Goal: Use online tool/utility: Utilize a website feature to perform a specific function

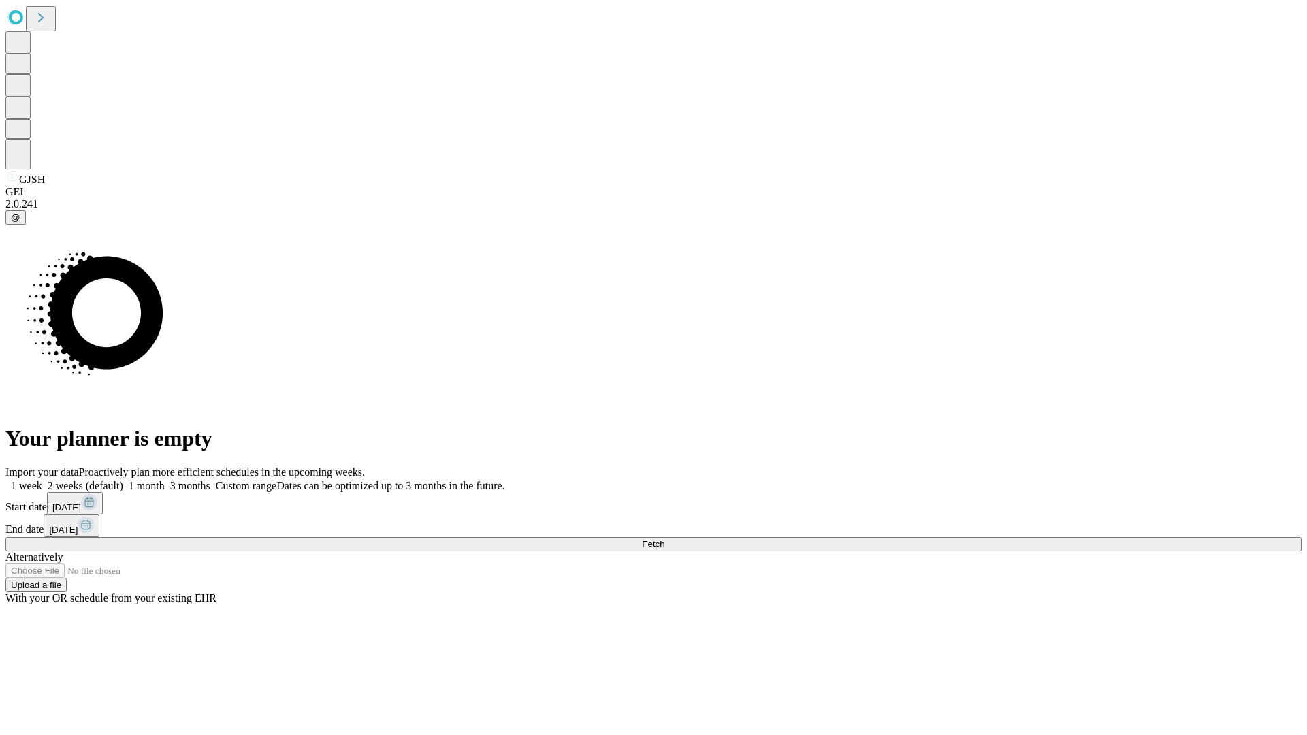
click at [664, 539] on span "Fetch" at bounding box center [653, 544] width 22 height 10
